Goal: Book appointment/travel/reservation

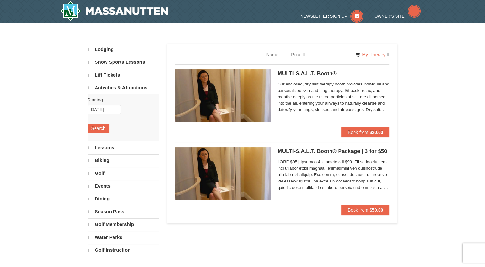
select select "9"
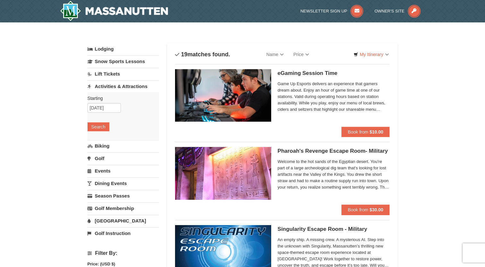
click at [114, 74] on link "Lift Tickets" at bounding box center [123, 74] width 71 height 12
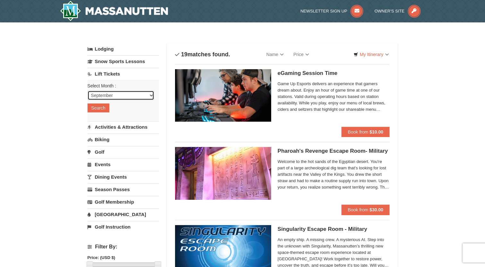
click at [152, 96] on select "September October November December January February March April May June July …" at bounding box center [121, 96] width 67 height 10
select select "10"
click at [88, 91] on select "September October November December January February March April May June July …" at bounding box center [121, 96] width 67 height 10
click at [101, 107] on button "Search" at bounding box center [99, 108] width 22 height 9
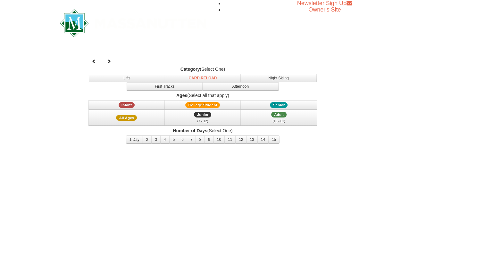
select select "10"
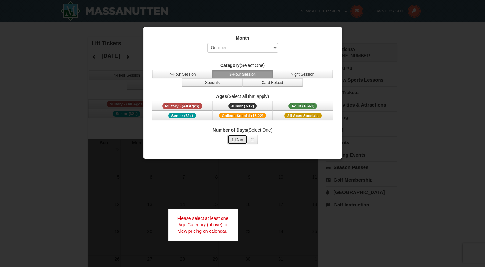
click at [238, 139] on button "1 Day" at bounding box center [237, 140] width 20 height 10
click at [252, 140] on button "2" at bounding box center [252, 140] width 11 height 10
click at [240, 141] on button "1 Day" at bounding box center [237, 140] width 20 height 10
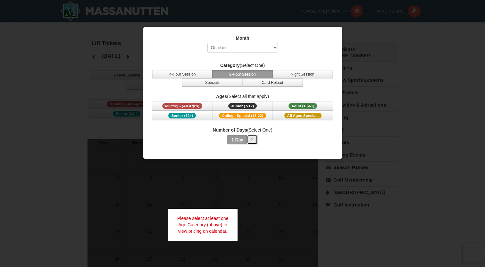
click at [254, 140] on button "2" at bounding box center [252, 140] width 11 height 10
click at [182, 114] on span "Senior (62+)" at bounding box center [182, 116] width 28 height 6
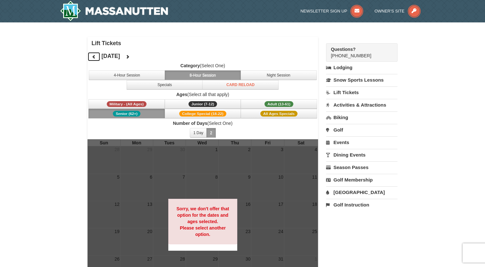
click at [92, 57] on icon at bounding box center [94, 56] width 4 height 4
click at [343, 91] on link "Lift Tickets" at bounding box center [361, 93] width 71 height 12
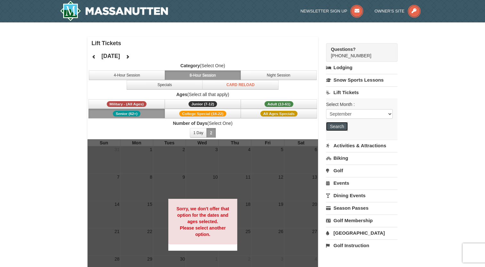
click at [338, 126] on button "Search" at bounding box center [337, 126] width 22 height 9
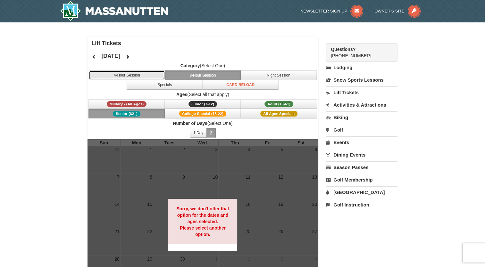
click at [123, 75] on button "4-Hour Session" at bounding box center [127, 76] width 76 height 10
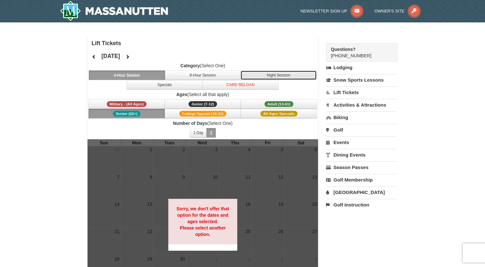
click at [282, 76] on button "Night Session" at bounding box center [278, 76] width 76 height 10
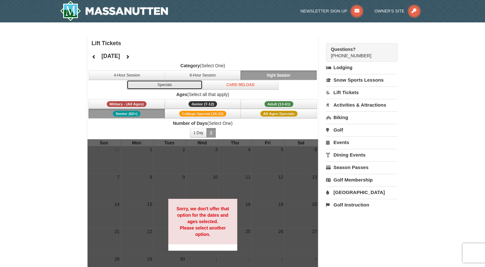
click at [167, 86] on button "Specials" at bounding box center [165, 85] width 76 height 10
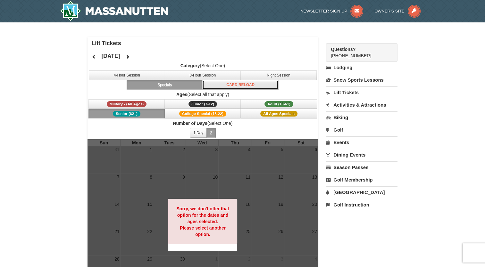
click at [227, 86] on button "Card Reload" at bounding box center [240, 85] width 76 height 10
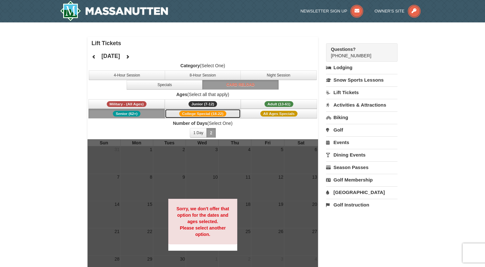
click at [196, 113] on span "College Special (18-22)" at bounding box center [202, 114] width 47 height 6
click at [135, 113] on span "Senior (62+)" at bounding box center [127, 114] width 28 height 6
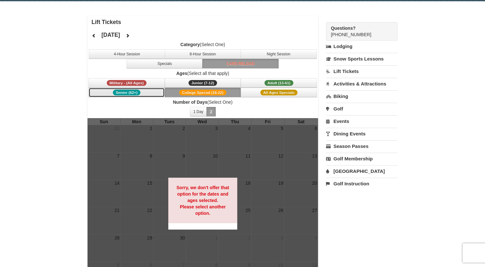
scroll to position [32, 0]
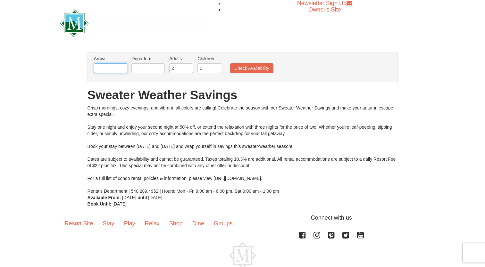
click at [110, 66] on input "text" at bounding box center [110, 68] width 33 height 10
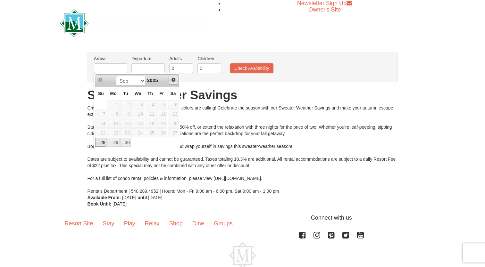
click at [173, 79] on span "Next" at bounding box center [173, 79] width 5 height 5
click at [164, 123] on span "17" at bounding box center [161, 123] width 11 height 9
